Goal: Obtain resource: Download file/media

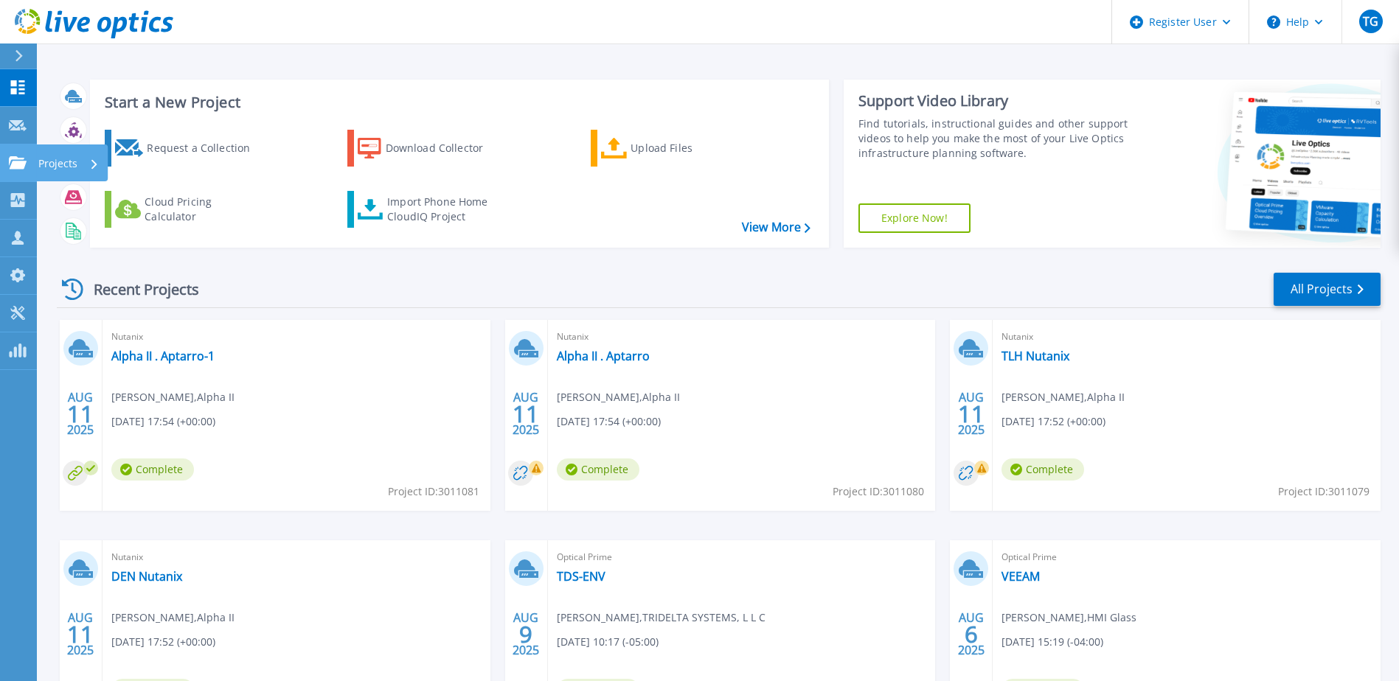
click at [21, 175] on link "Projects Projects" at bounding box center [18, 164] width 37 height 38
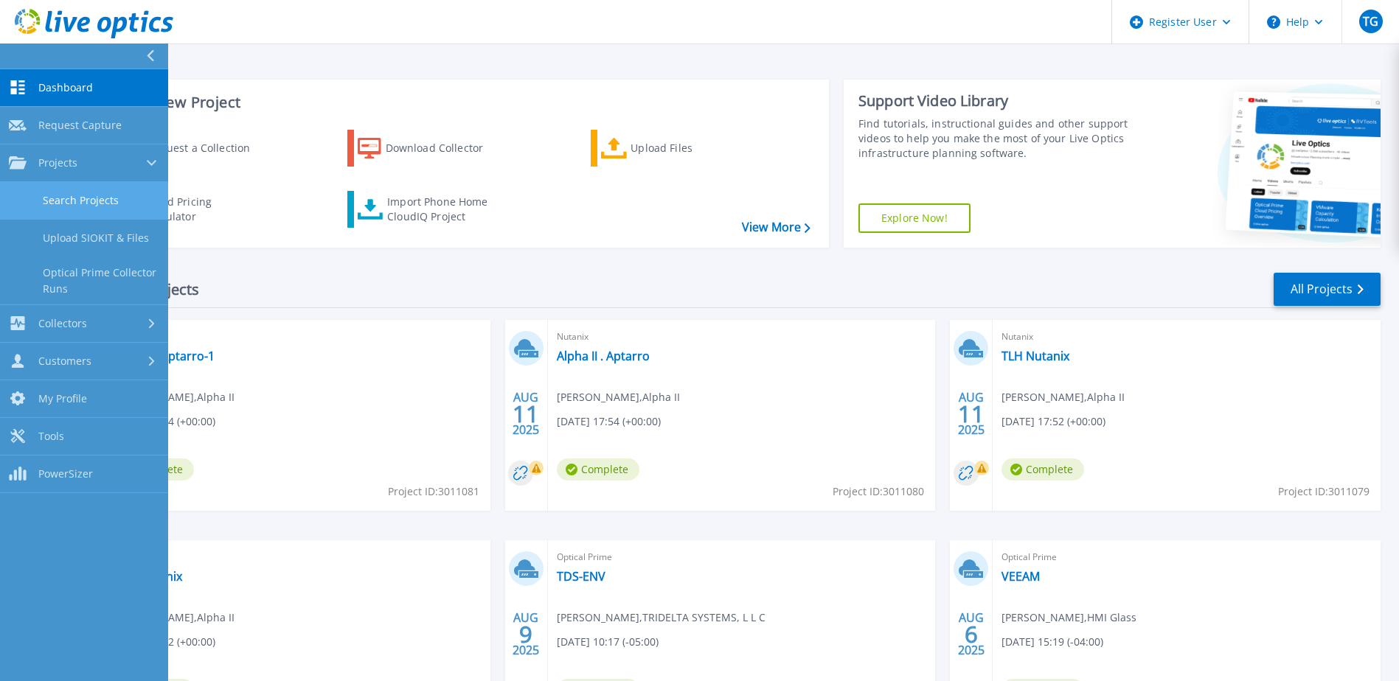
click at [77, 209] on link "Search Projects" at bounding box center [84, 201] width 168 height 38
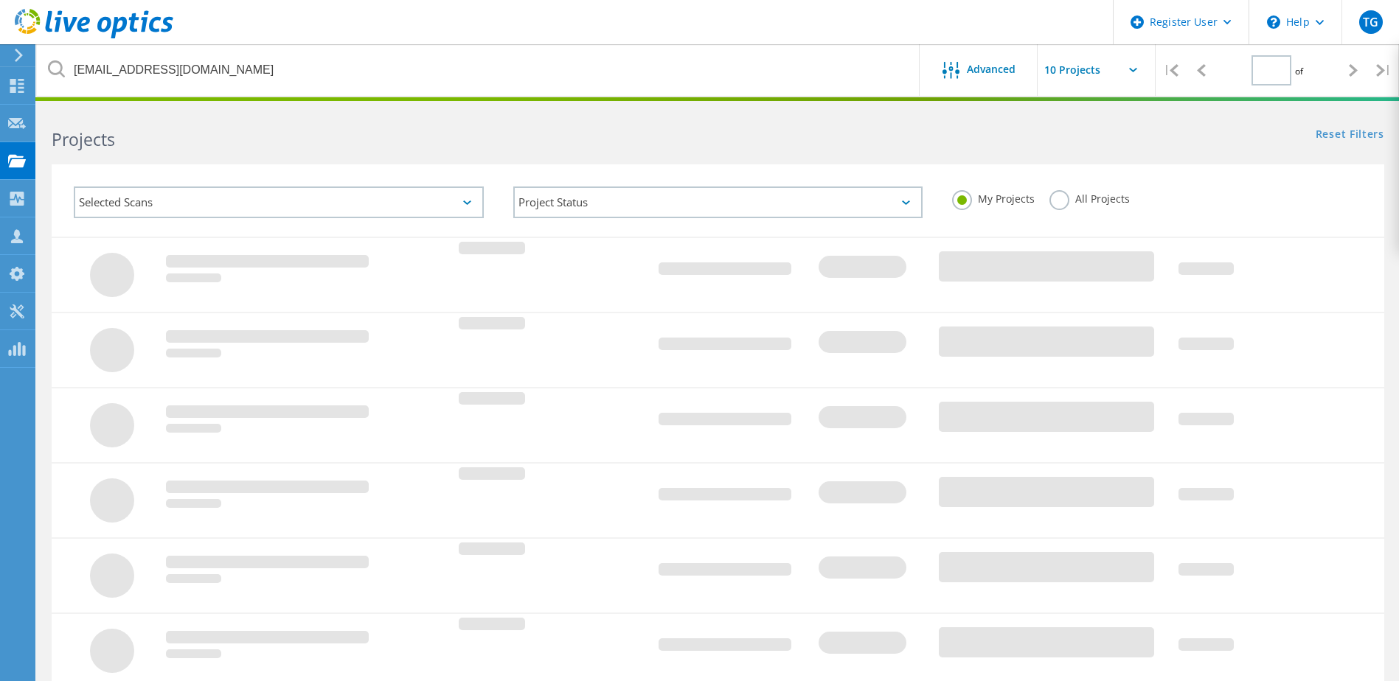
type input "1"
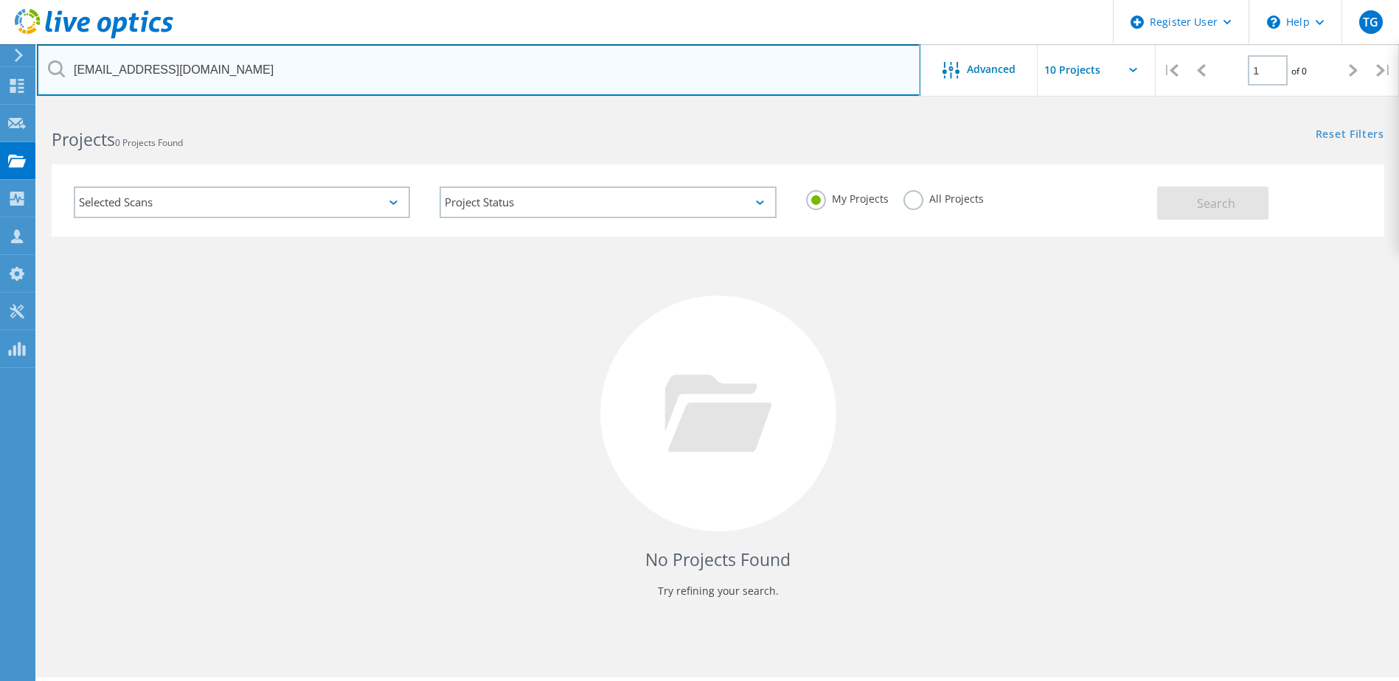
click at [206, 77] on input "lcrenshaw@dgcsteel.com" at bounding box center [478, 70] width 883 height 52
click at [206, 83] on input "lcrenshaw@dgcsteel.com" at bounding box center [478, 70] width 883 height 52
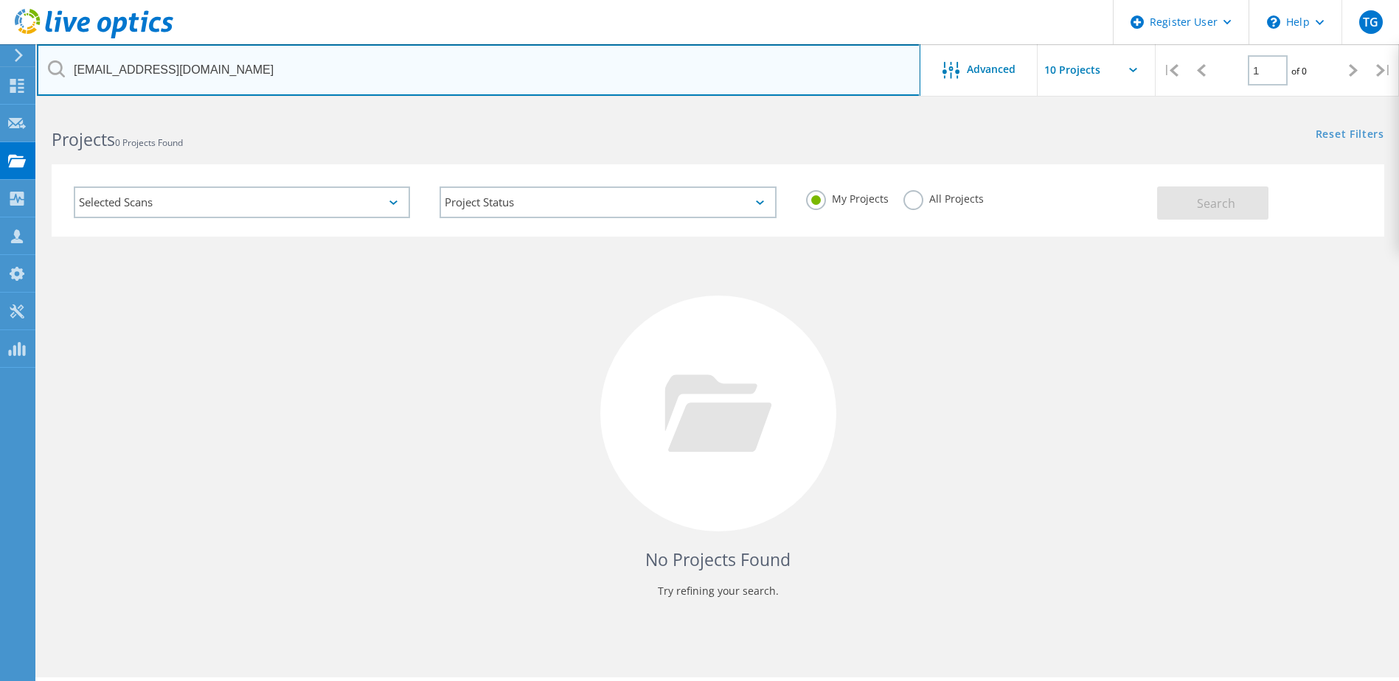
paste input "onnym@ictchemicals"
type input "@ictchemicals.com"
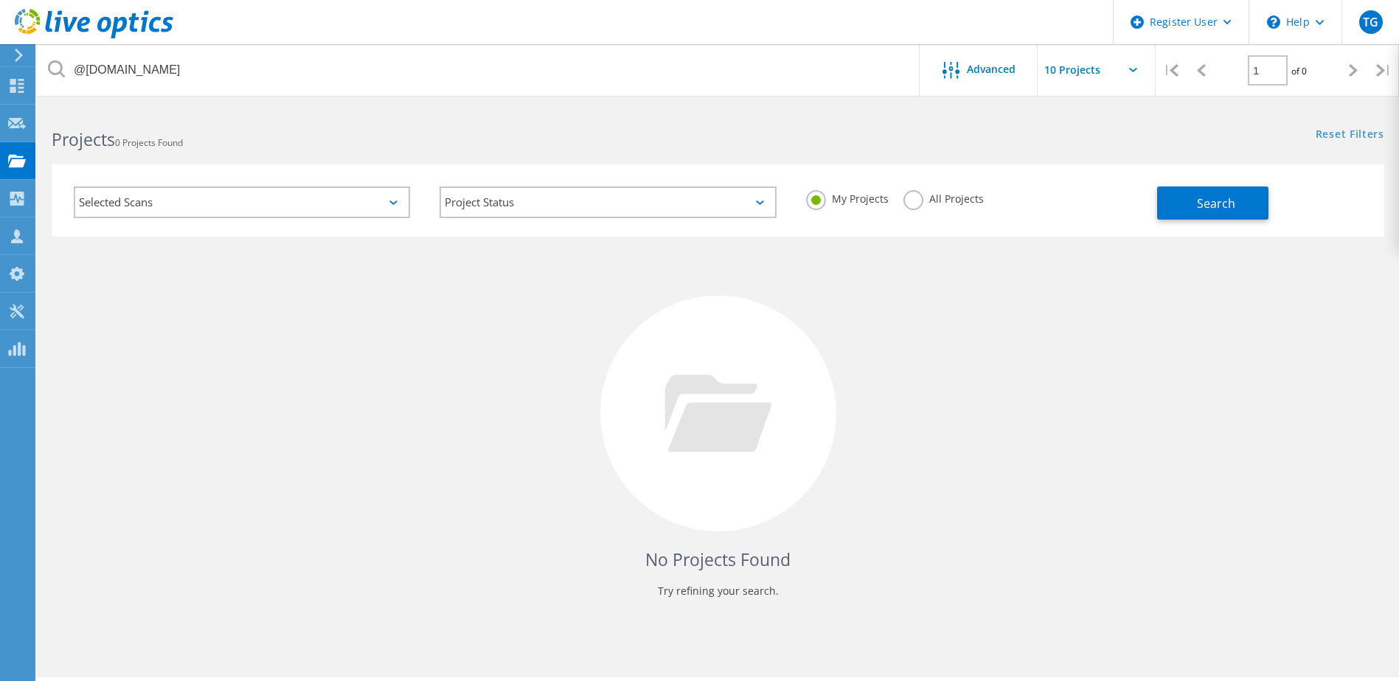
click at [898, 204] on div "My Projects All Projects" at bounding box center [974, 199] width 366 height 55
click at [905, 203] on label "All Projects" at bounding box center [943, 197] width 80 height 14
click at [0, 0] on input "All Projects" at bounding box center [0, 0] width 0 height 0
click at [1258, 211] on button "Search" at bounding box center [1212, 203] width 111 height 33
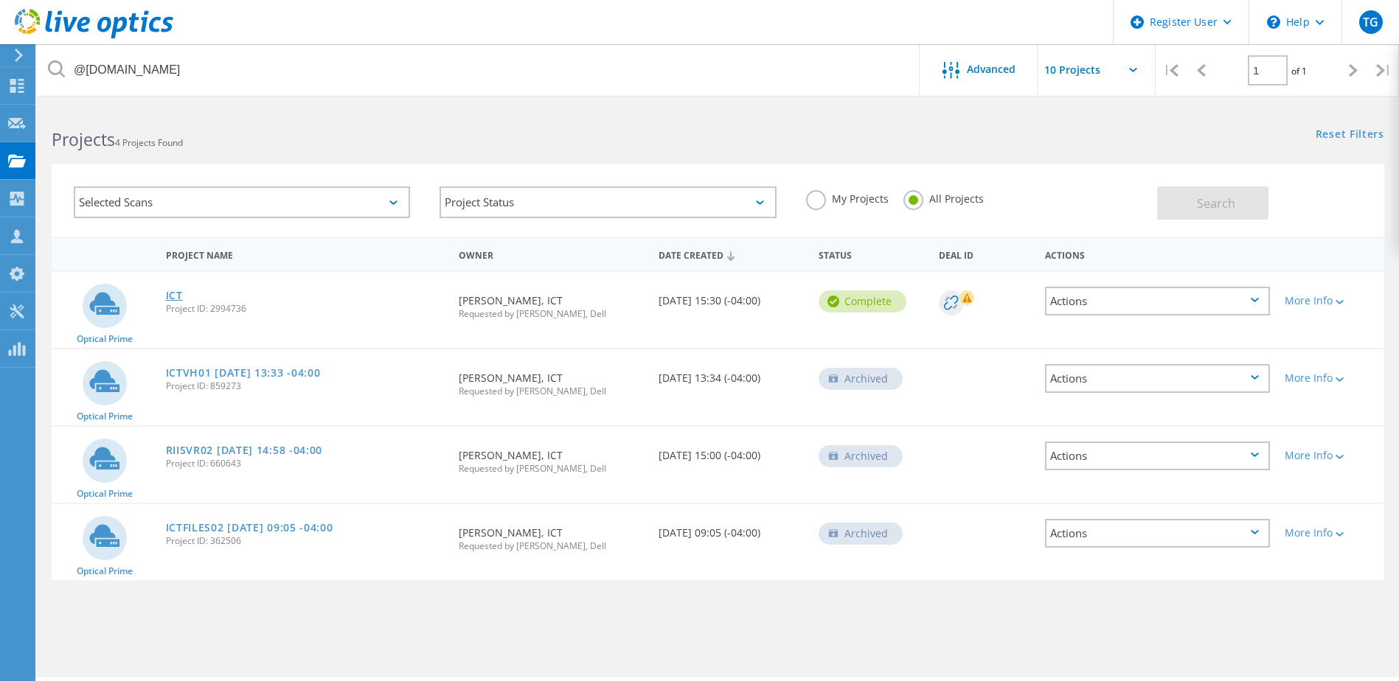
click at [170, 300] on link "ICT" at bounding box center [174, 296] width 17 height 10
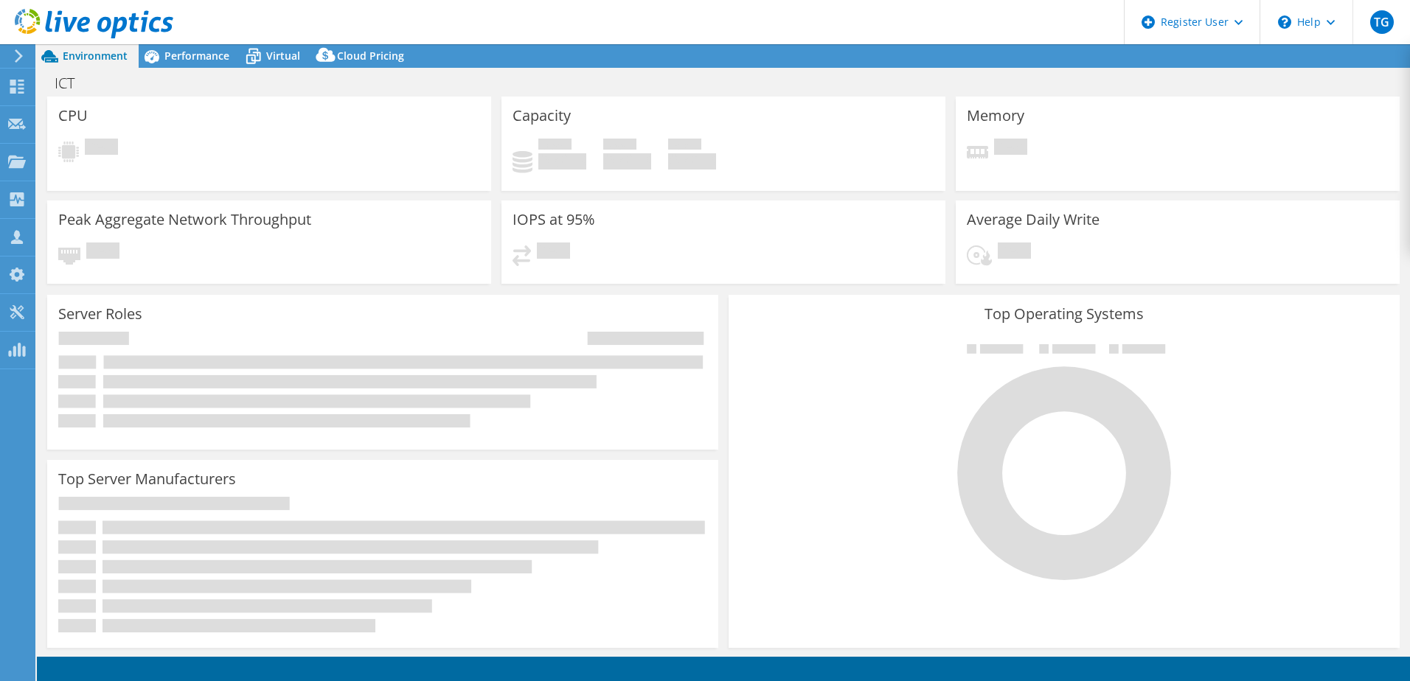
select select "USD"
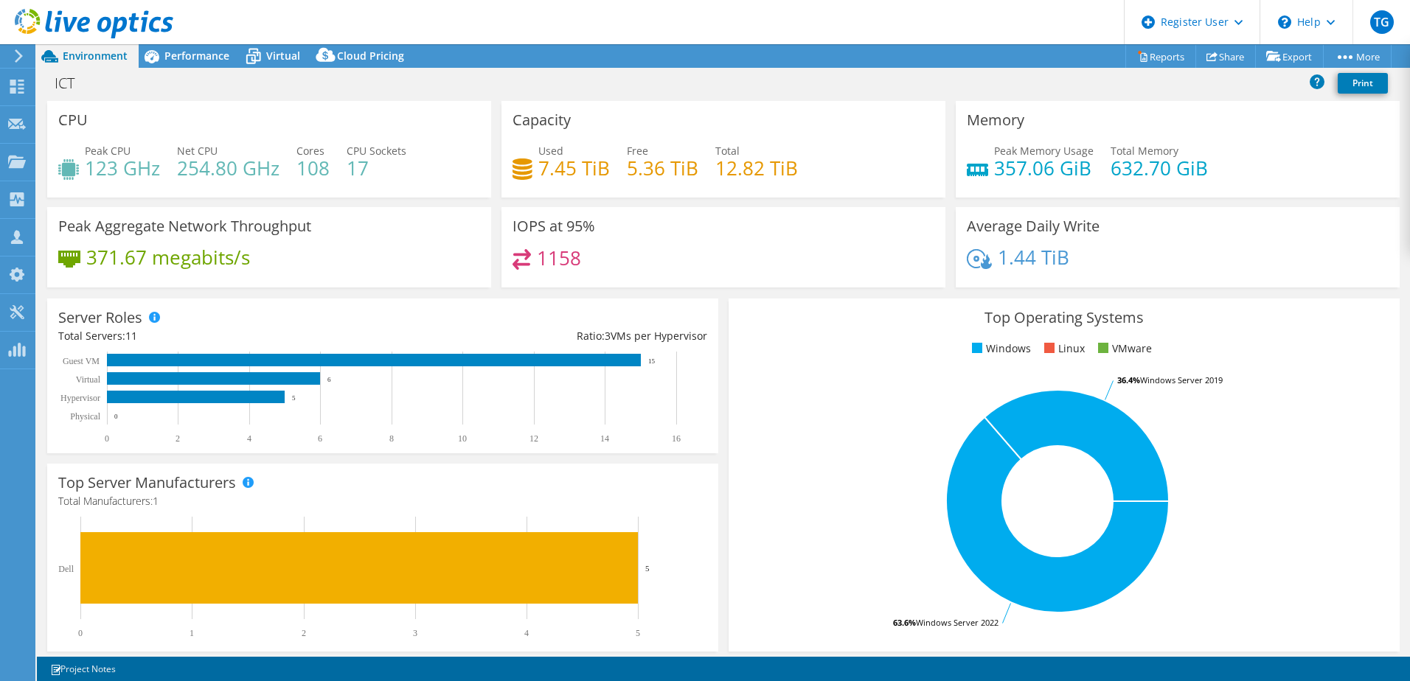
drag, startPoint x: 541, startPoint y: 169, endPoint x: 740, endPoint y: 173, distance: 199.1
click at [716, 172] on div "Used 7.45 TiB Free 5.36 TiB Total 12.82 TiB" at bounding box center [723, 167] width 422 height 48
click at [370, 293] on div "Server Roles Physical Servers represent bare metal servers that were targets of…" at bounding box center [382, 375] width 681 height 165
click at [1169, 64] on link "Reports" at bounding box center [1160, 56] width 71 height 23
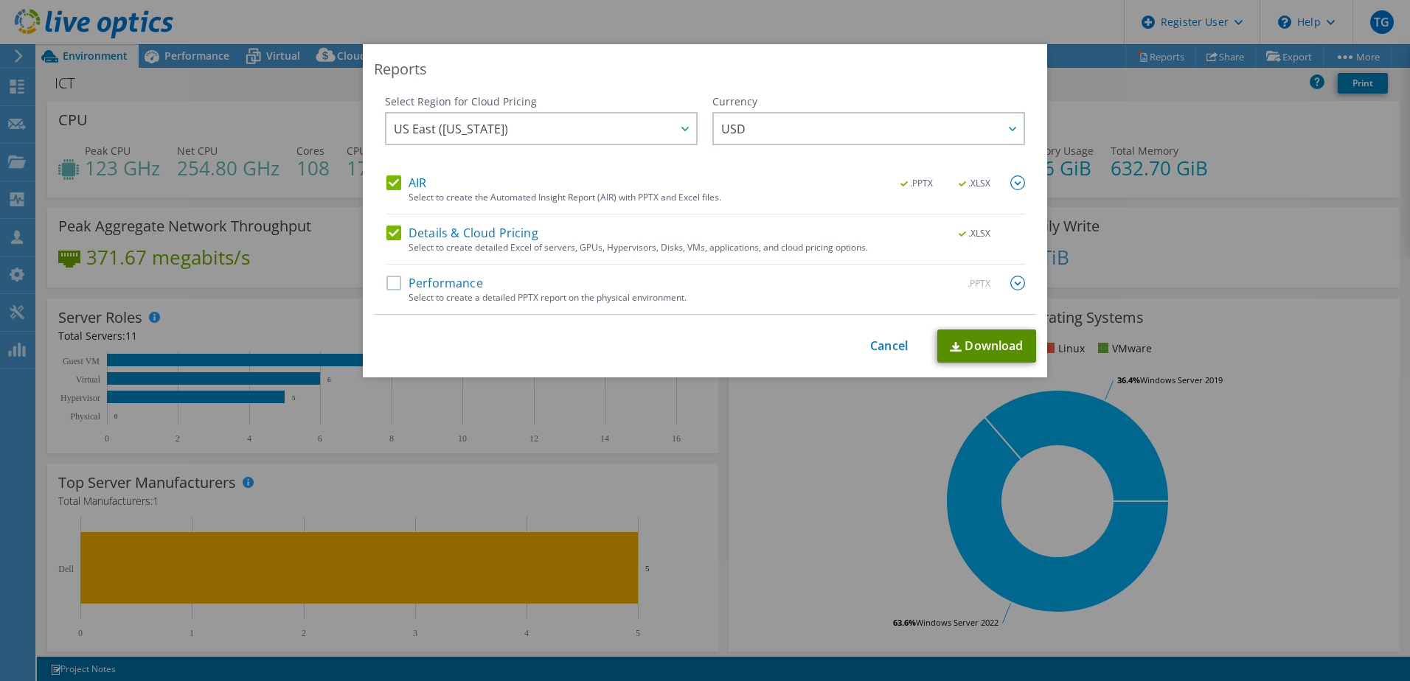
click at [1006, 352] on link "Download" at bounding box center [986, 346] width 99 height 33
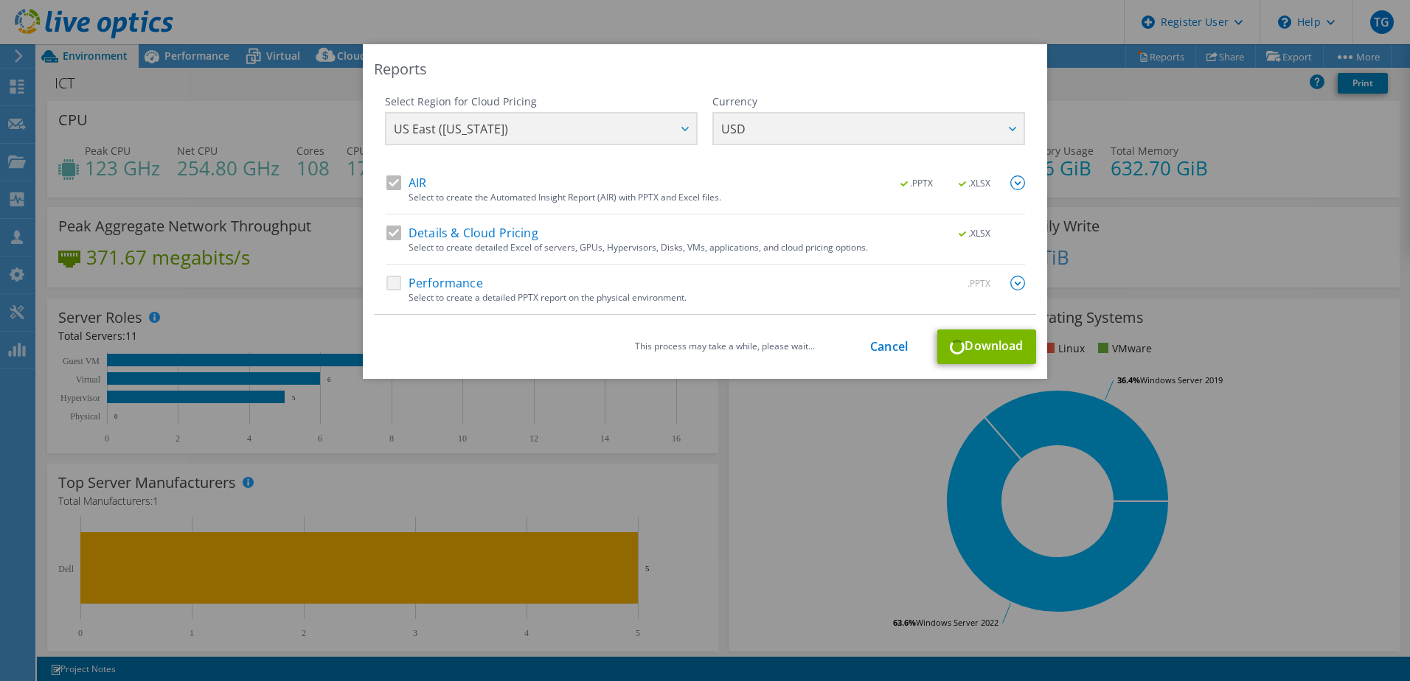
click at [689, 483] on div "Reports Select Region for Cloud Pricing Asia Pacific (Hong Kong) Asia Pacific (…" at bounding box center [705, 340] width 1410 height 593
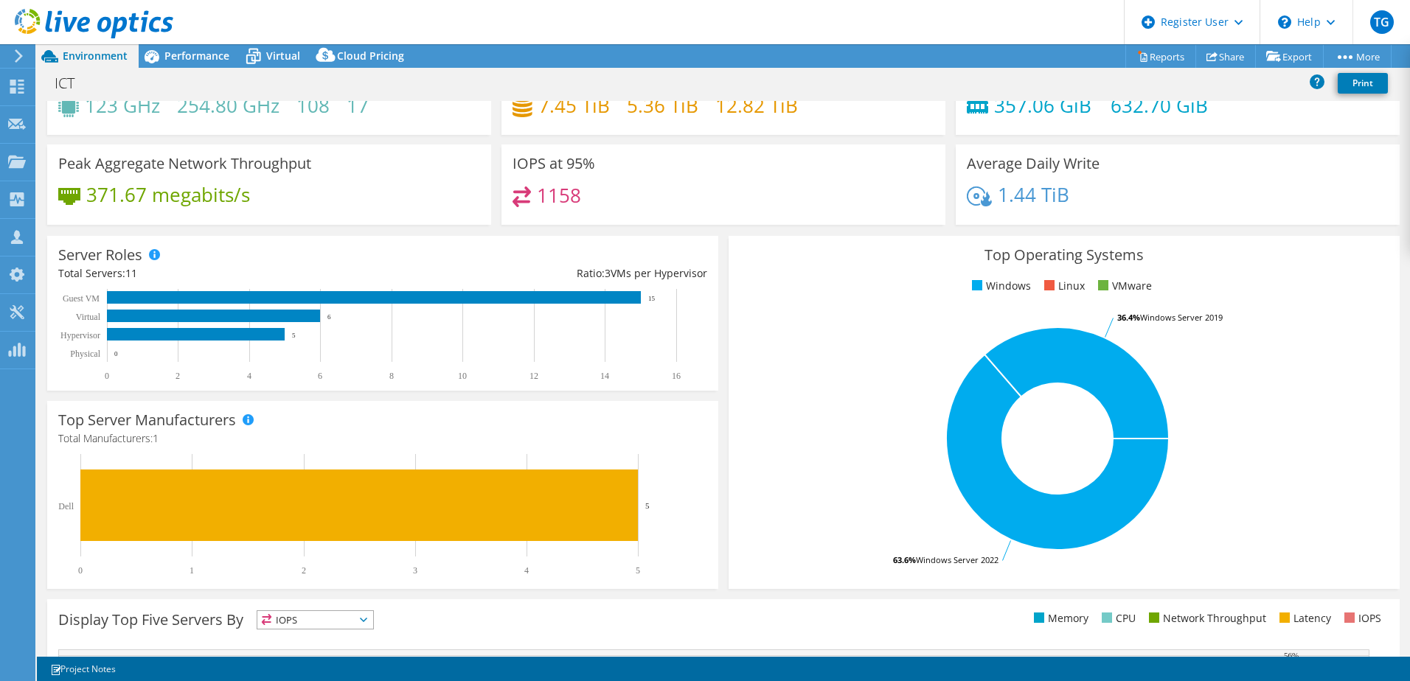
scroll to position [147, 0]
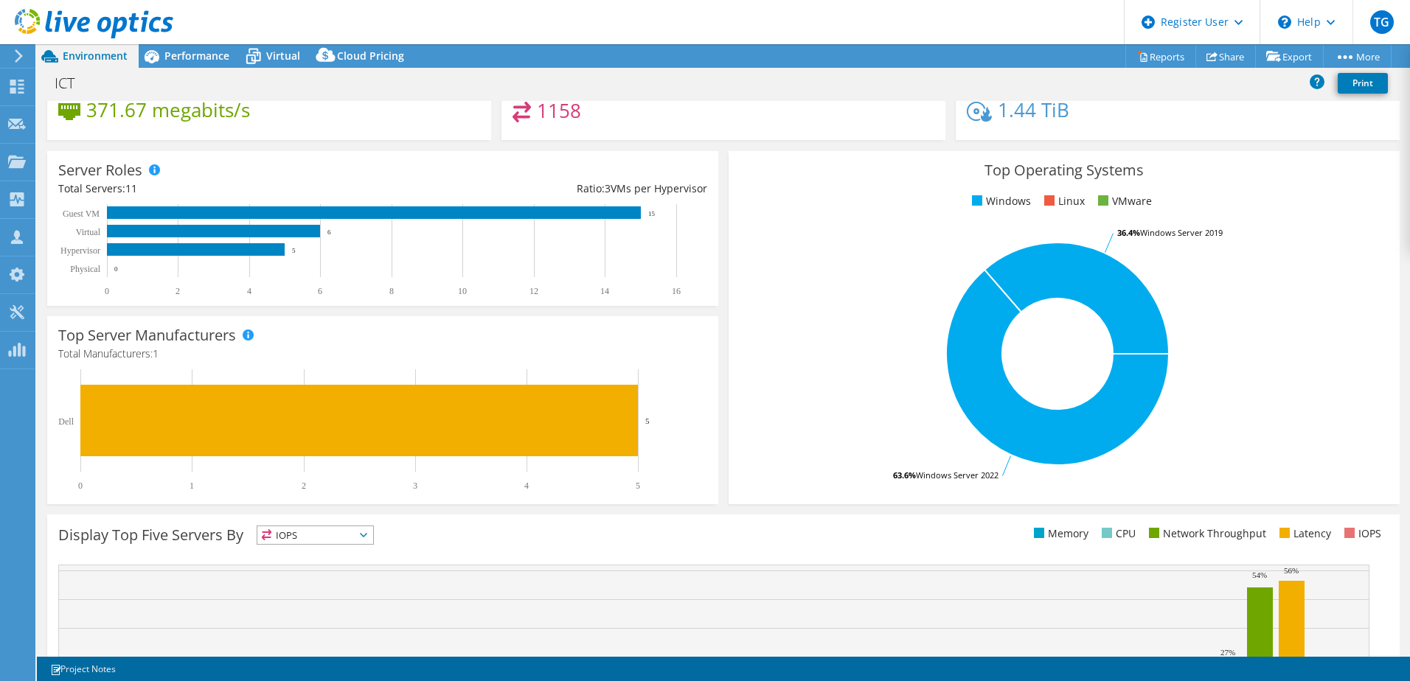
click at [670, 222] on rect at bounding box center [376, 250] width 636 height 92
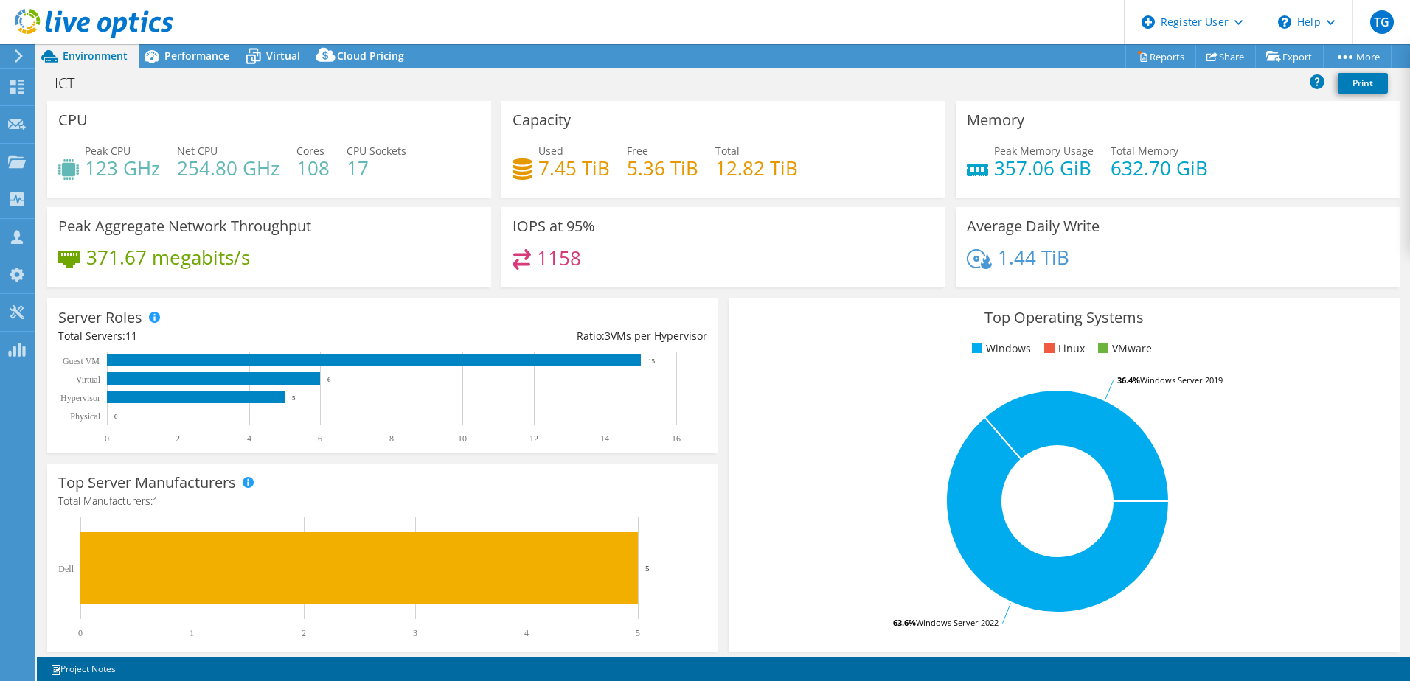
click at [1098, 78] on div "ICT Print" at bounding box center [723, 82] width 1373 height 27
click at [198, 39] on header "TG Dell User Tim Gangemi Tim.Gangemi@dell.com Dell My Profile Log Out \n Help E…" at bounding box center [705, 22] width 1410 height 44
click at [192, 51] on span "Performance" at bounding box center [196, 56] width 65 height 14
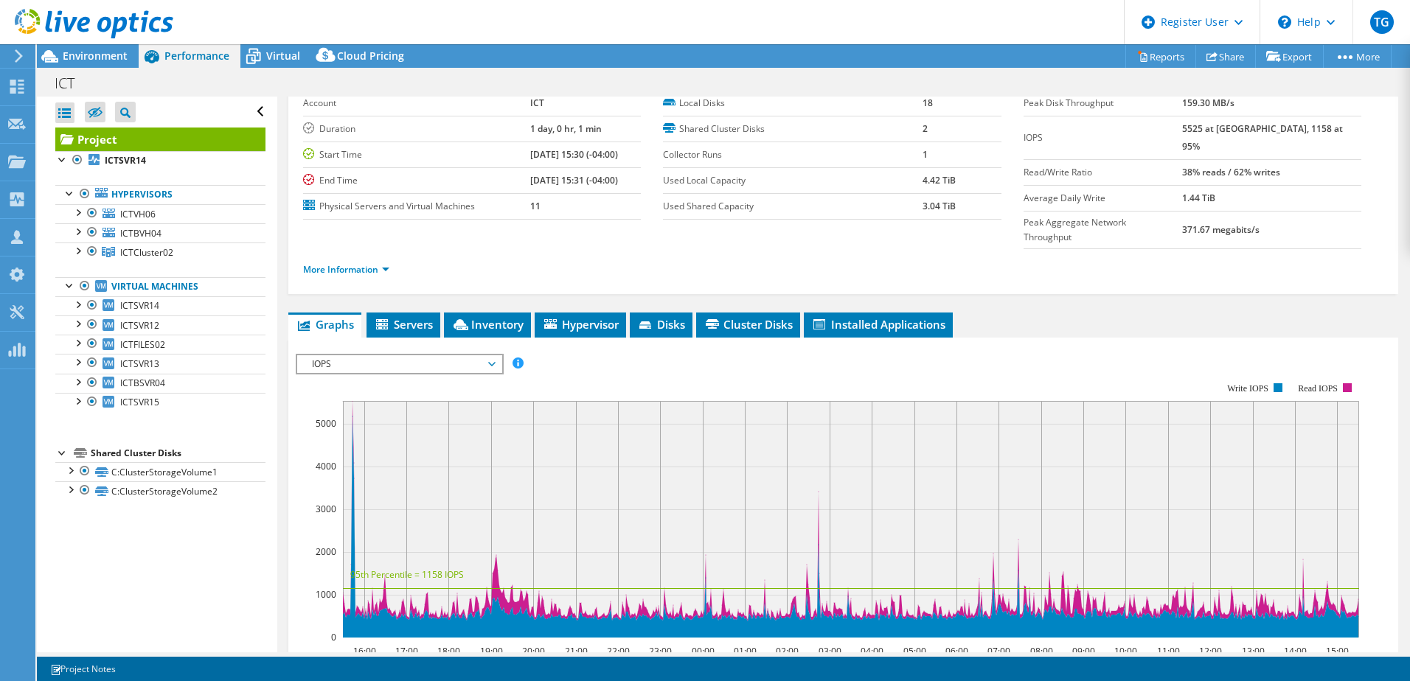
scroll to position [147, 0]
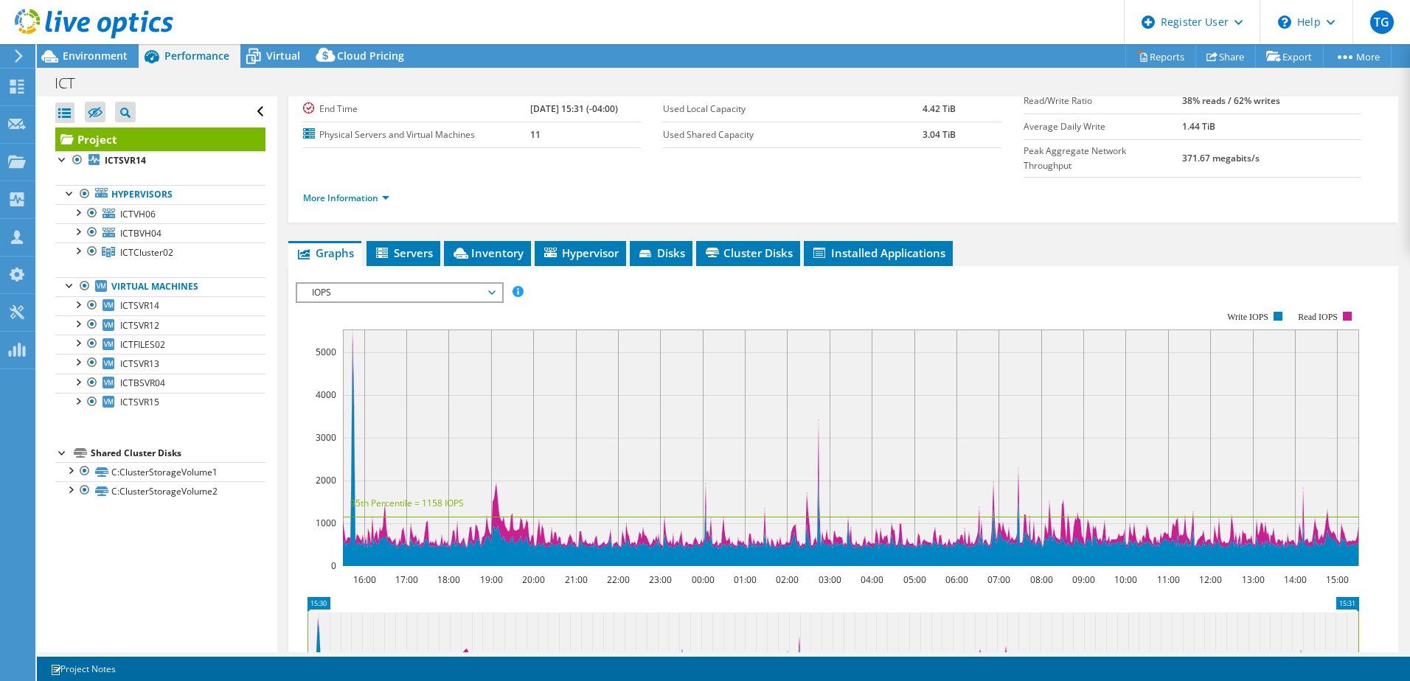
drag, startPoint x: 409, startPoint y: 266, endPoint x: 406, endPoint y: 276, distance: 9.8
click at [411, 284] on span "IOPS" at bounding box center [400, 293] width 190 height 18
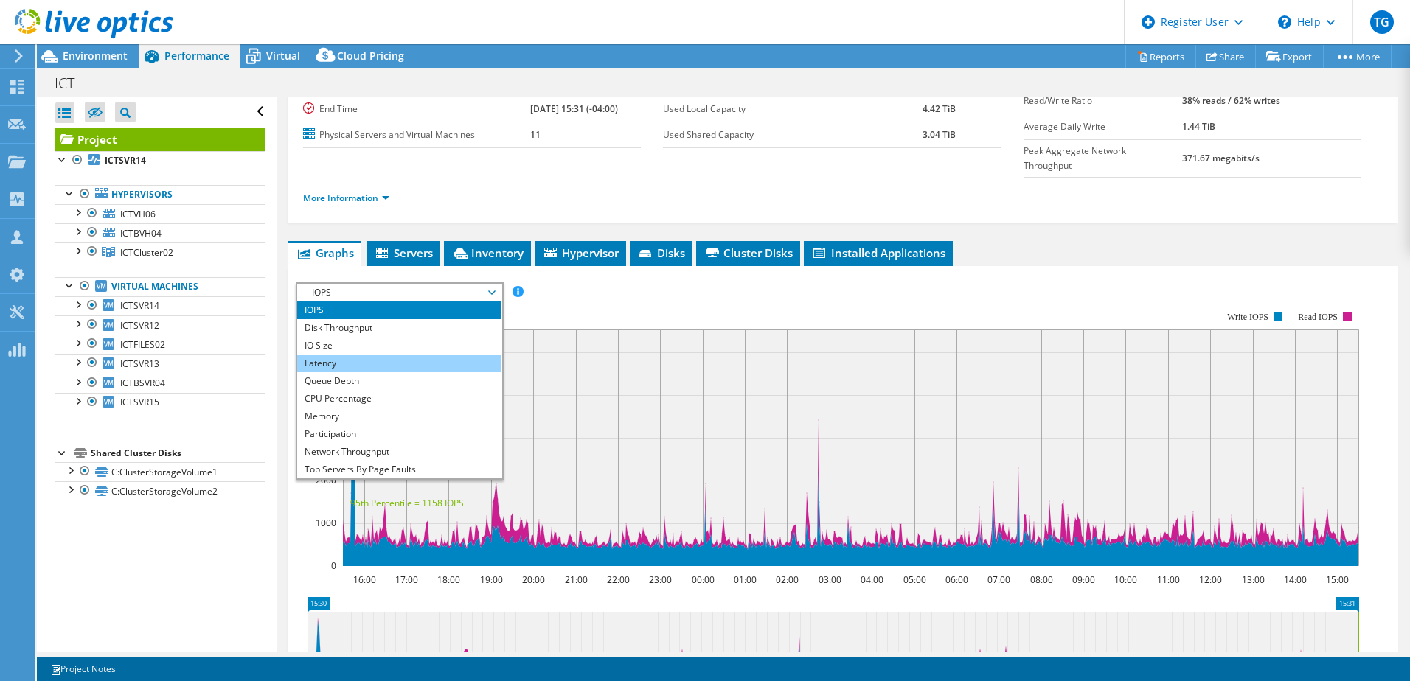
click at [355, 355] on li "Latency" at bounding box center [399, 364] width 204 height 18
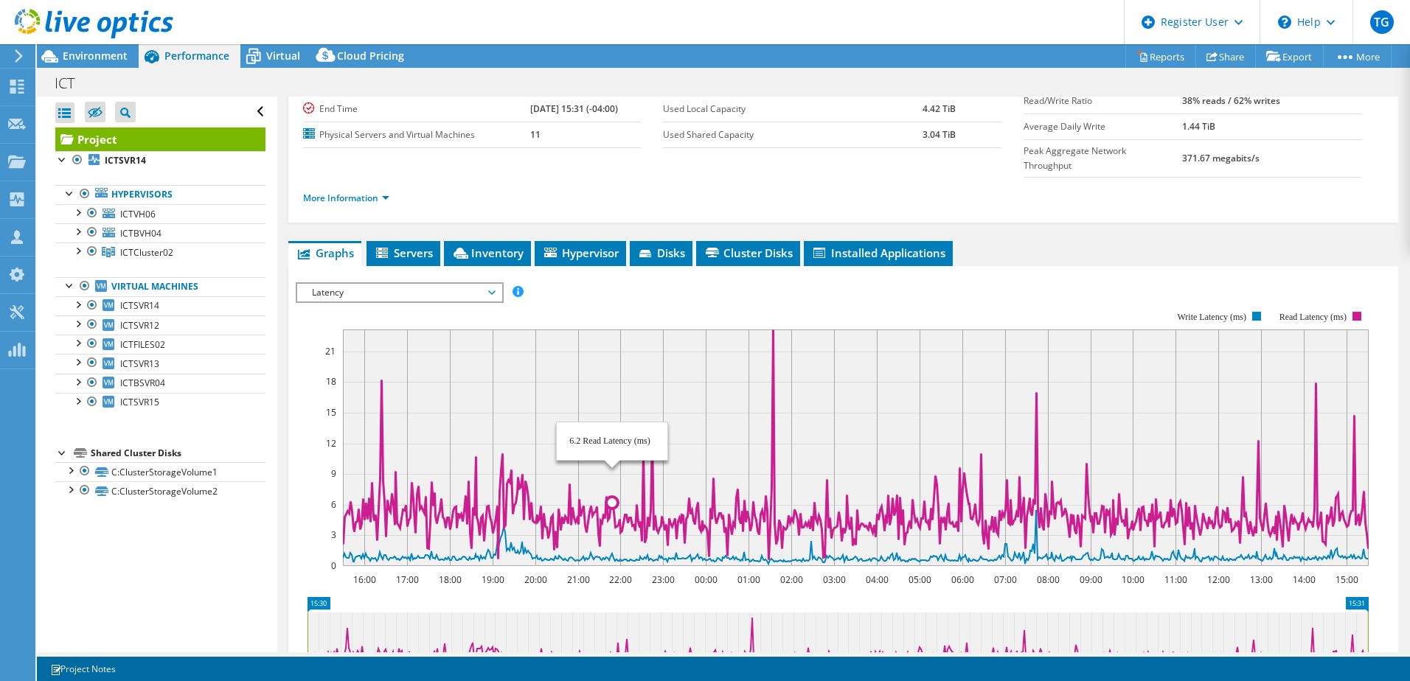
click at [612, 384] on rect at bounding box center [856, 448] width 1026 height 237
